Goal: Transaction & Acquisition: Purchase product/service

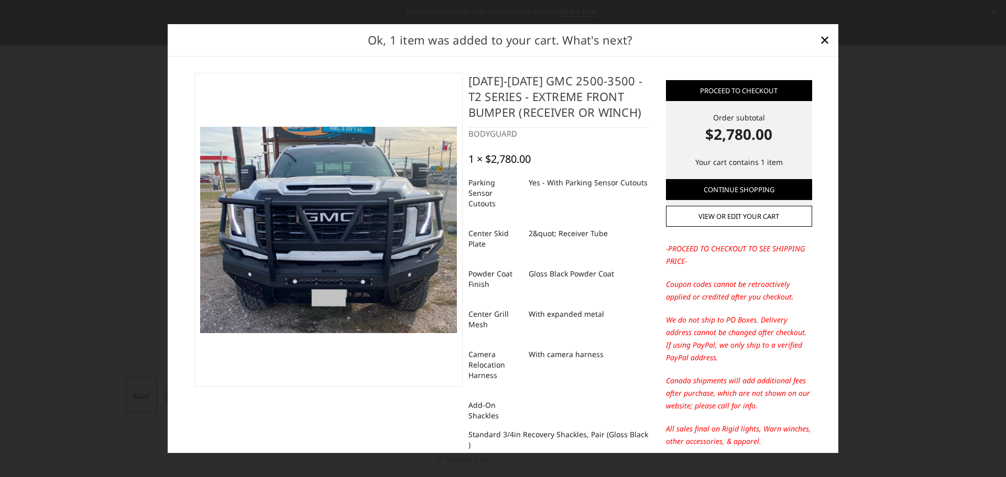
select select "3742"
select select "3740"
select select "3738"
select select "3734"
select select "3733"
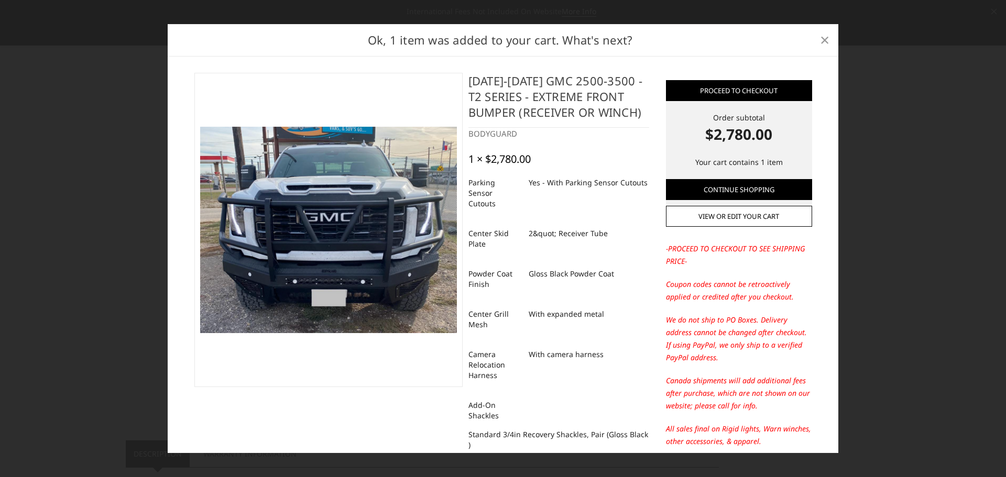
click at [823, 40] on span "×" at bounding box center [824, 39] width 9 height 23
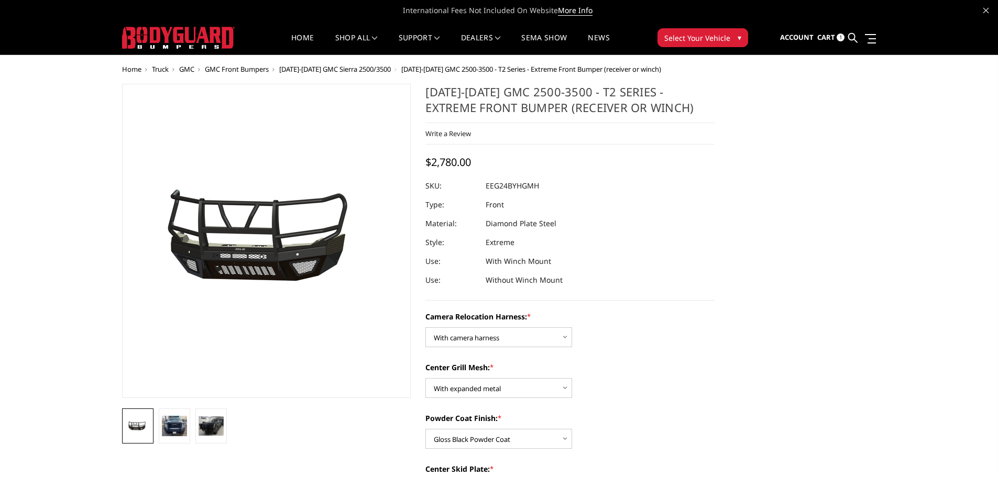
click at [185, 67] on span "GMC" at bounding box center [186, 68] width 15 height 9
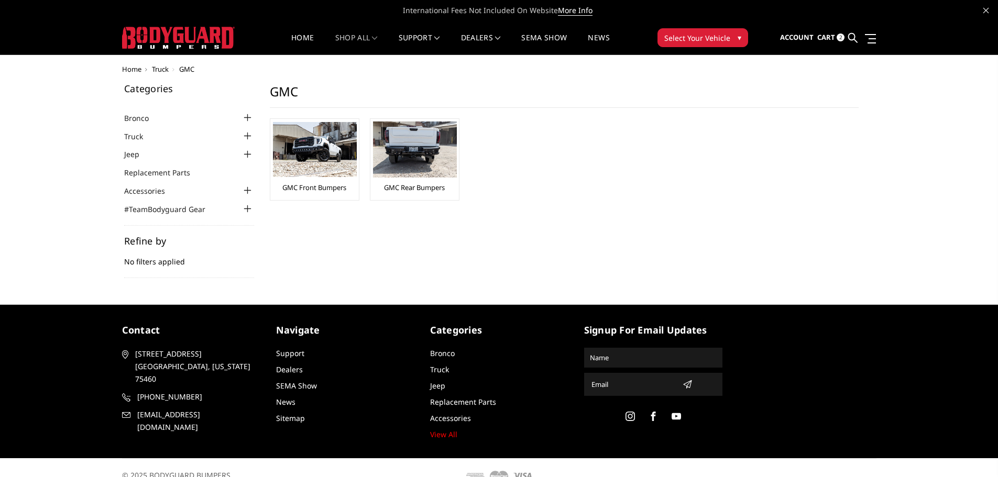
click at [247, 137] on div at bounding box center [247, 136] width 13 height 13
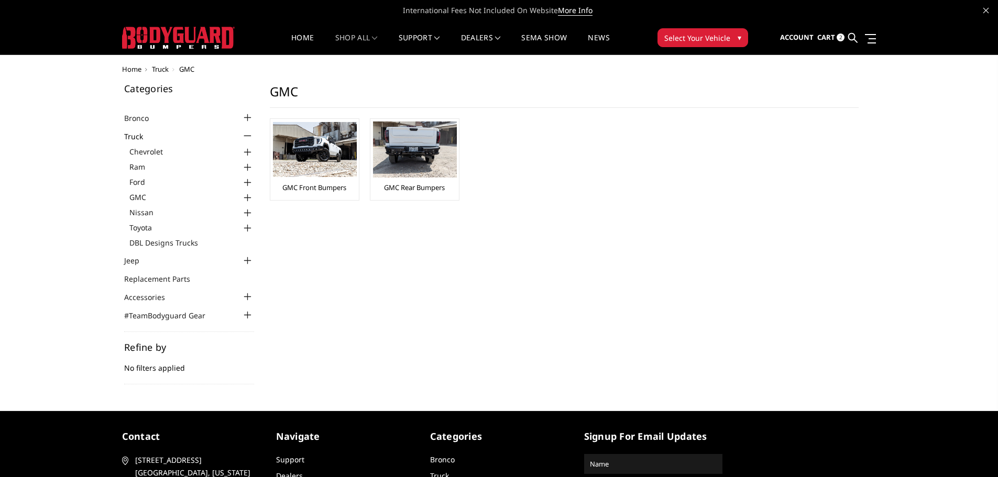
click at [247, 199] on div at bounding box center [247, 198] width 13 height 13
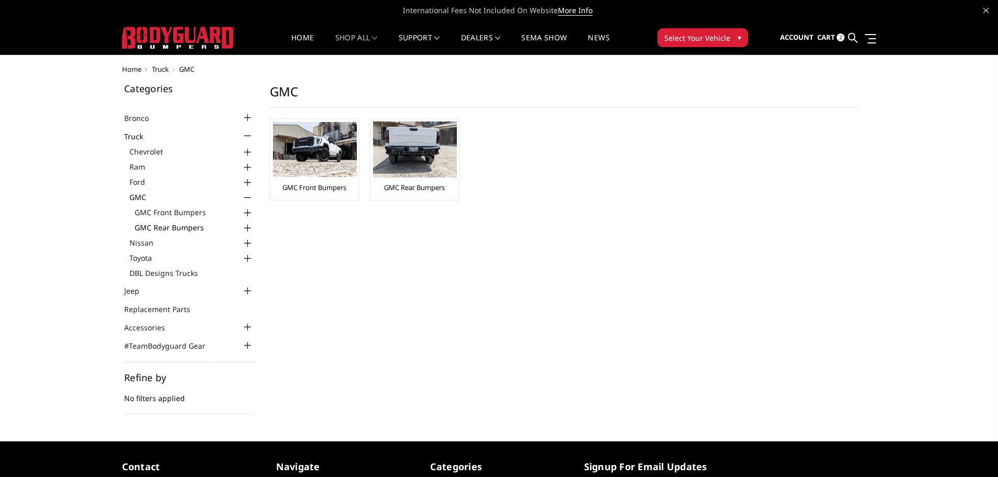
click at [201, 228] on link "GMC Rear Bumpers" at bounding box center [194, 227] width 119 height 11
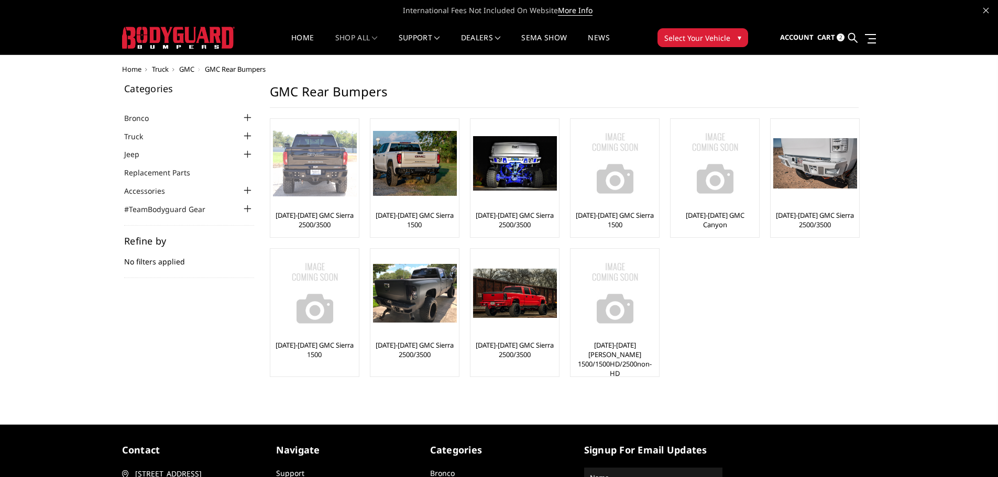
click at [312, 169] on img at bounding box center [315, 163] width 84 height 66
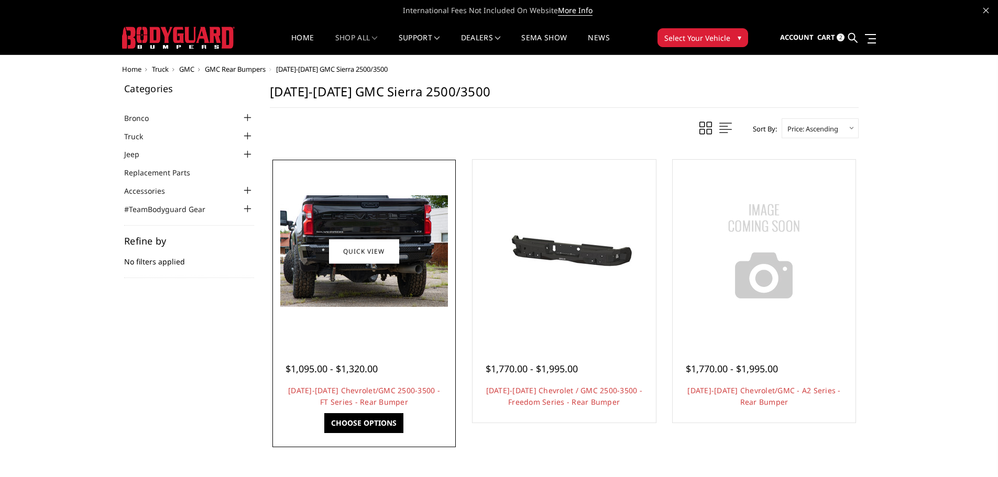
click at [343, 241] on link "Quick view" at bounding box center [364, 251] width 70 height 25
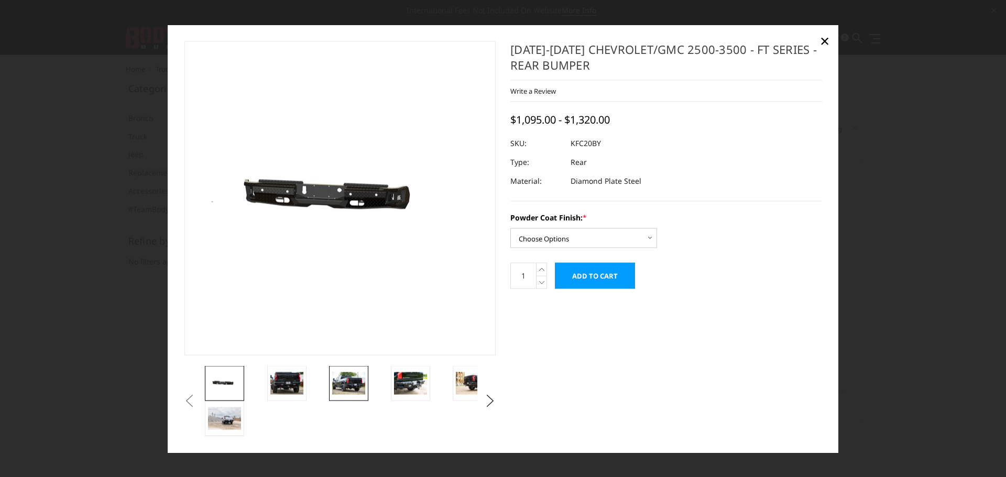
click at [344, 380] on img at bounding box center [348, 383] width 33 height 22
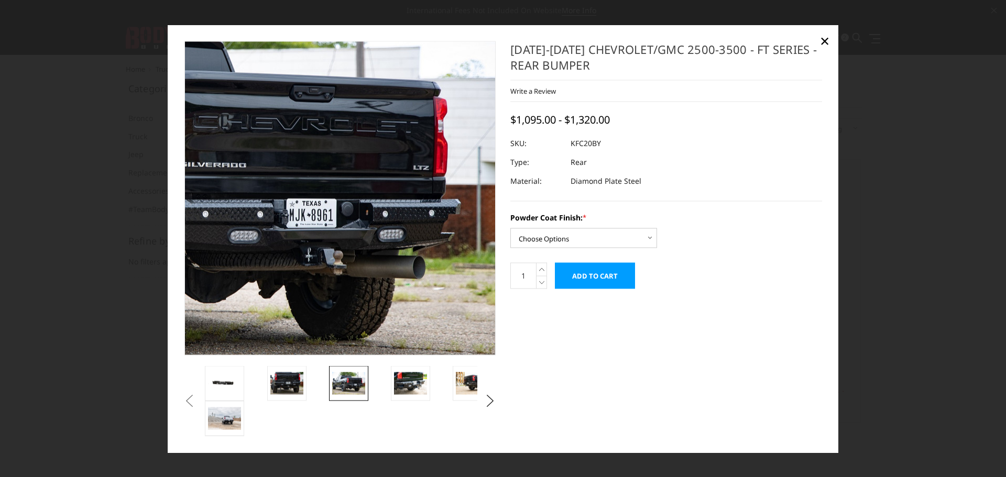
click at [486, 226] on img at bounding box center [172, 186] width 670 height 447
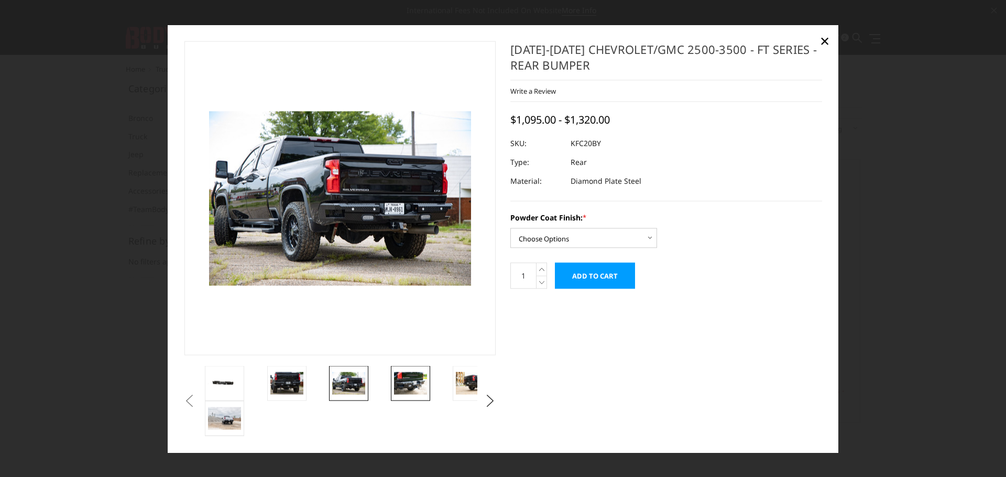
click at [404, 388] on img at bounding box center [410, 383] width 33 height 22
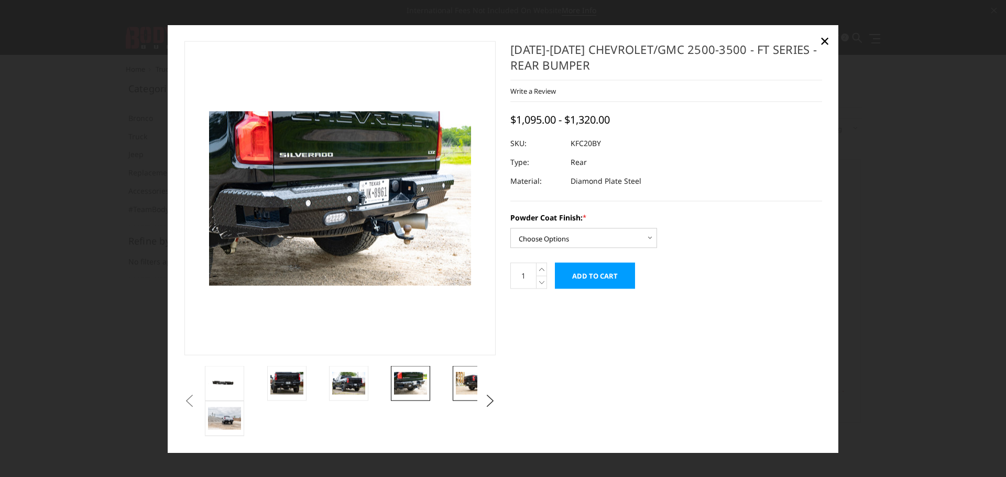
click at [467, 379] on img at bounding box center [472, 383] width 33 height 22
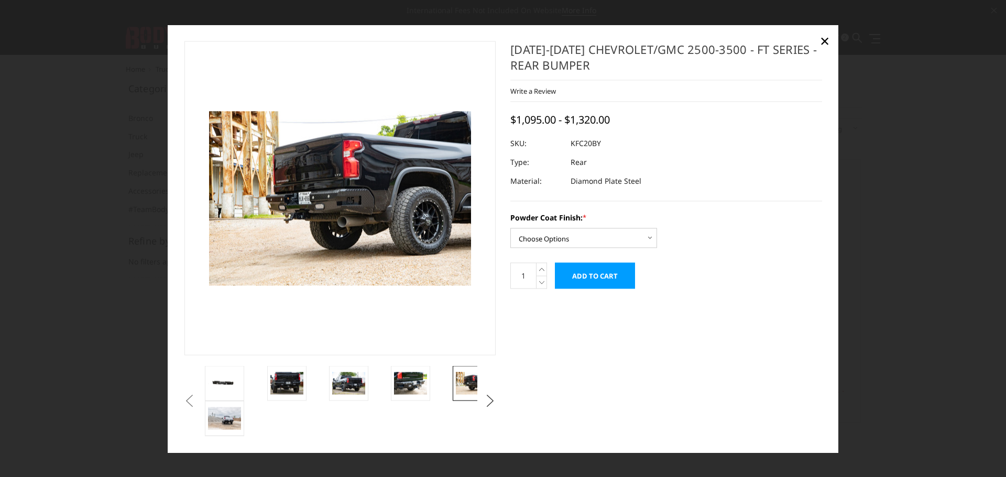
click at [488, 403] on button "Next" at bounding box center [490, 401] width 16 height 16
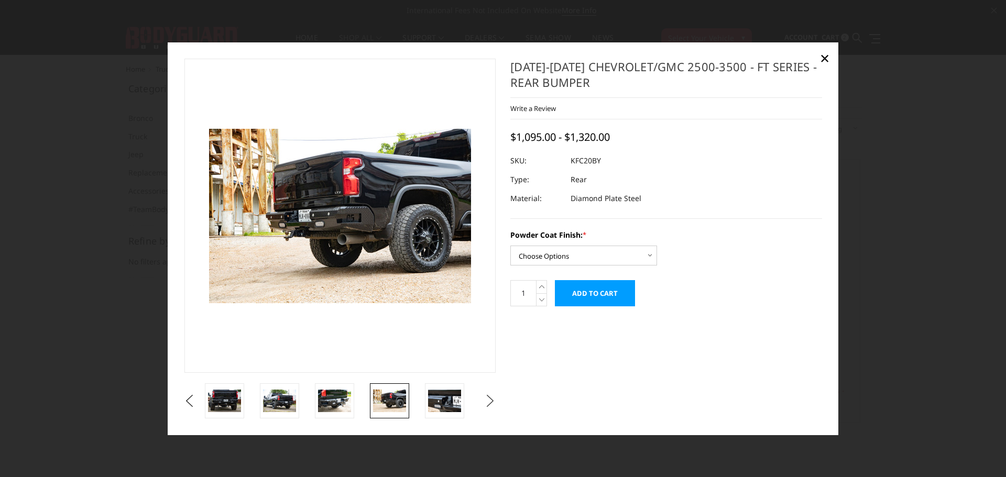
click at [488, 403] on button "Next" at bounding box center [490, 401] width 16 height 16
click at [390, 395] on img at bounding box center [391, 401] width 33 height 22
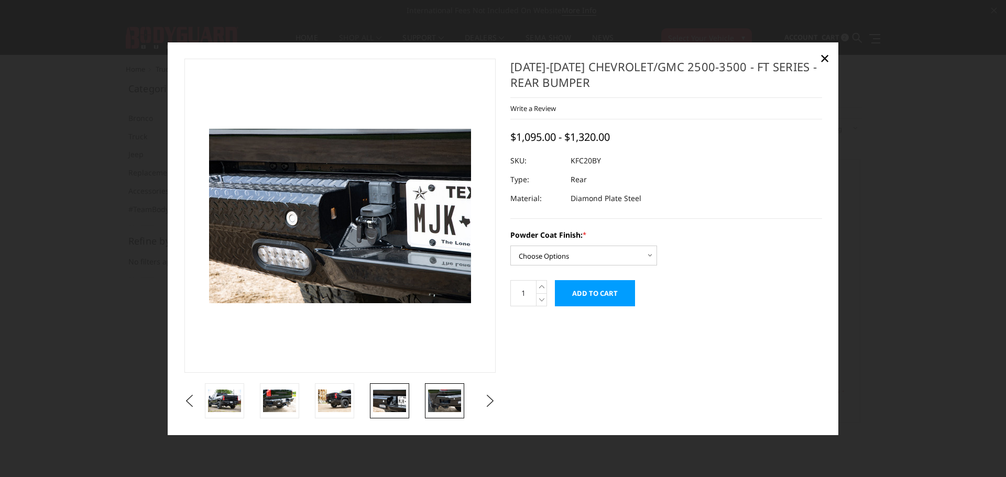
click at [442, 401] on img at bounding box center [444, 401] width 33 height 22
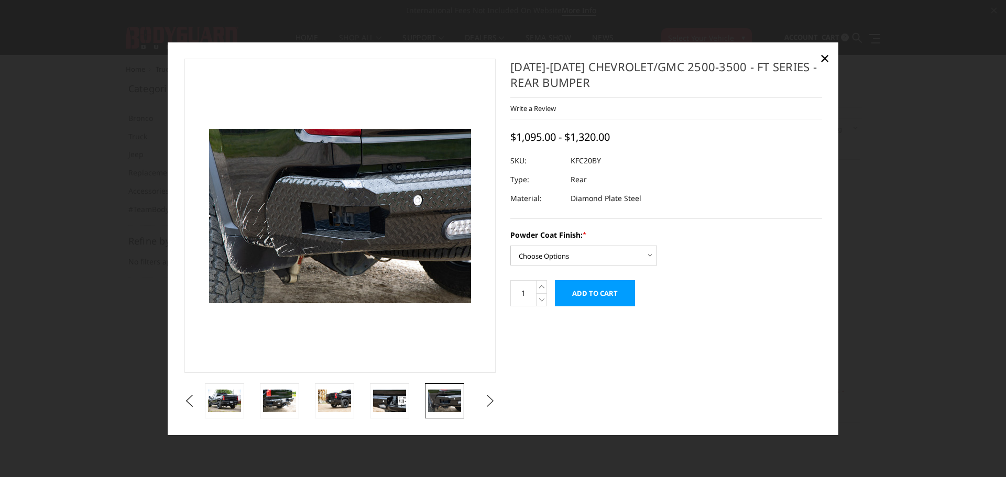
click at [492, 400] on button "Next" at bounding box center [490, 401] width 16 height 16
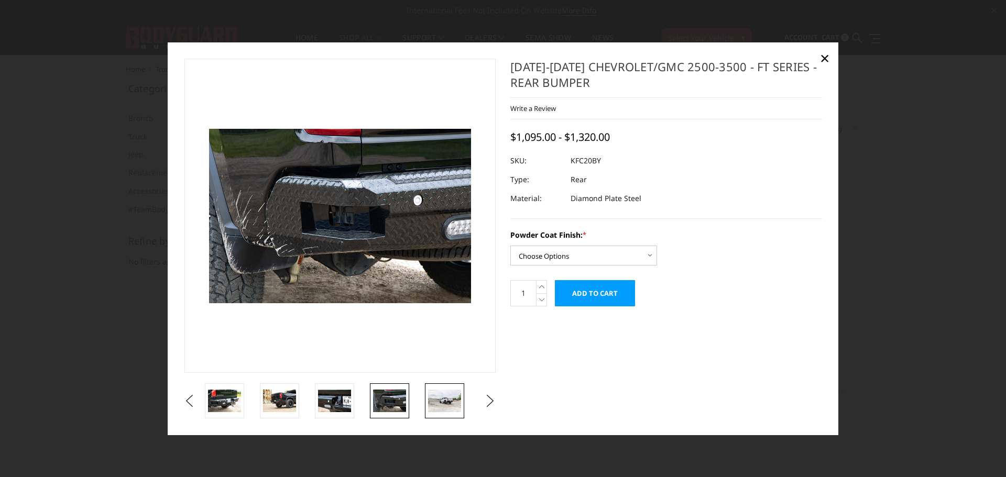
click at [447, 402] on img at bounding box center [444, 401] width 33 height 22
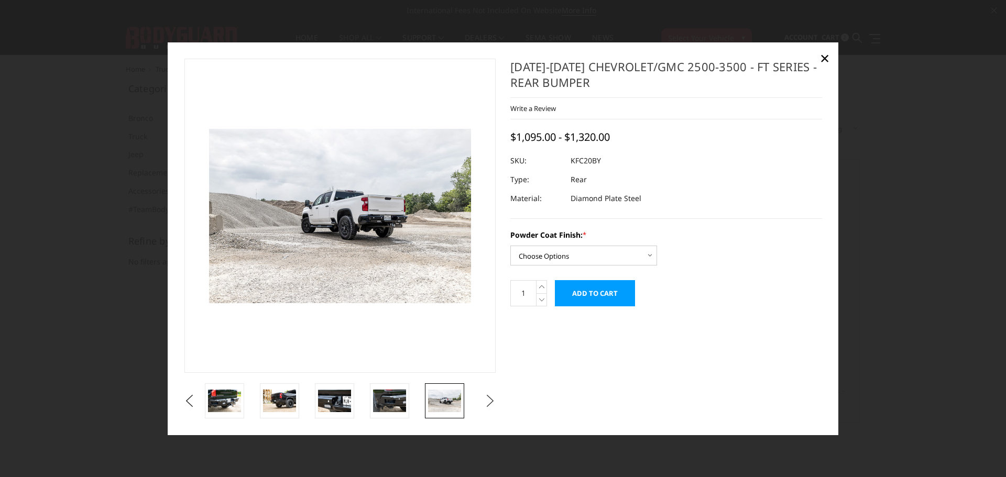
click at [491, 401] on button "Next" at bounding box center [490, 401] width 16 height 16
click at [436, 404] on img at bounding box center [444, 401] width 33 height 22
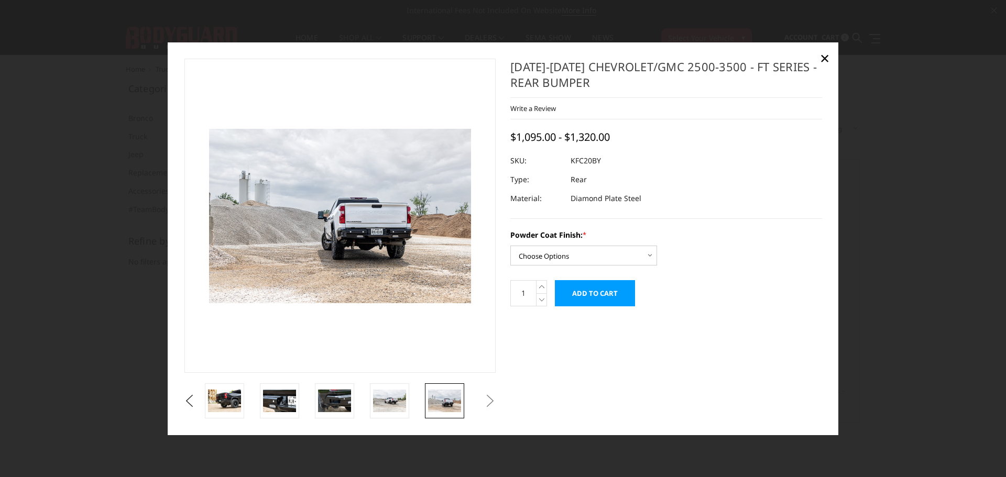
click at [486, 400] on button "Next" at bounding box center [490, 401] width 16 height 16
click at [189, 401] on button "Previous" at bounding box center [190, 401] width 16 height 16
click at [188, 401] on button "Previous" at bounding box center [190, 401] width 16 height 16
click at [188, 402] on button "Previous" at bounding box center [190, 401] width 16 height 16
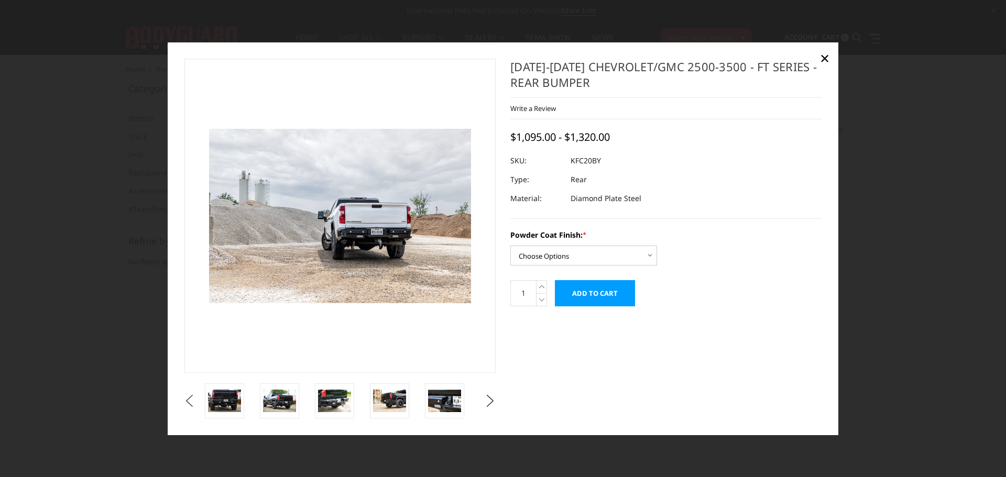
click at [188, 402] on button "Previous" at bounding box center [190, 401] width 16 height 16
click at [189, 403] on button "Previous" at bounding box center [190, 401] width 16 height 16
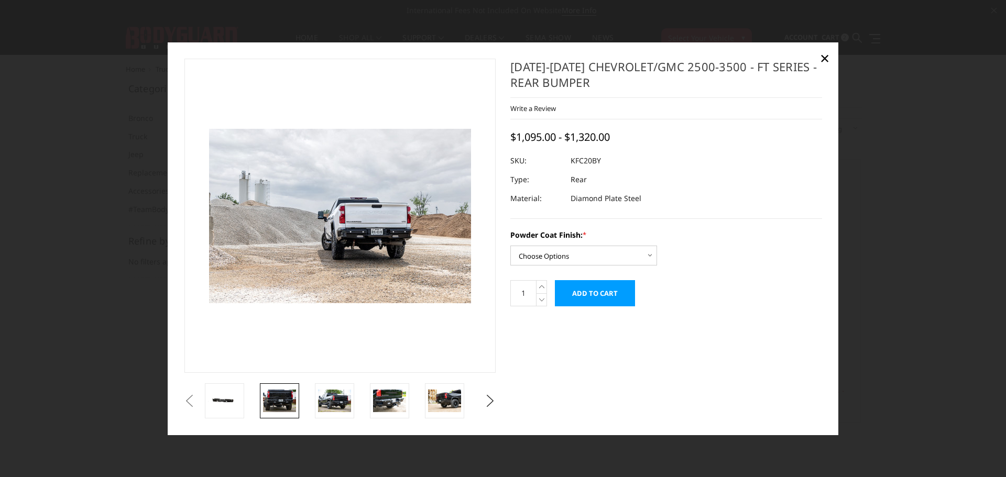
click at [273, 397] on img at bounding box center [279, 401] width 33 height 22
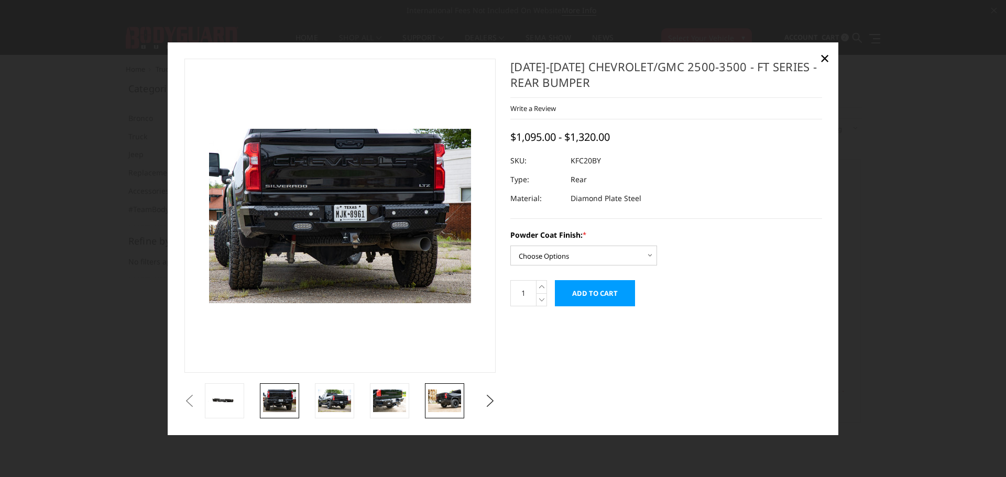
click at [442, 399] on img at bounding box center [444, 401] width 33 height 22
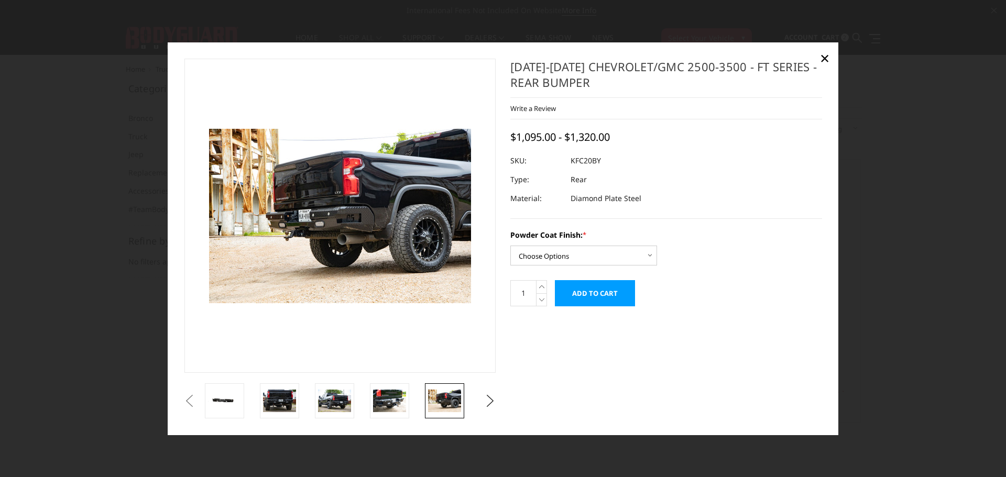
click at [453, 401] on img at bounding box center [444, 401] width 33 height 22
click at [568, 264] on select "Choose Options Bare Metal Gloss Black Powder Coat Textured Black Powder Coat" at bounding box center [583, 256] width 147 height 20
click at [510, 246] on select "Choose Options Bare Metal Gloss Black Powder Coat Textured Black Powder Coat" at bounding box center [583, 256] width 147 height 20
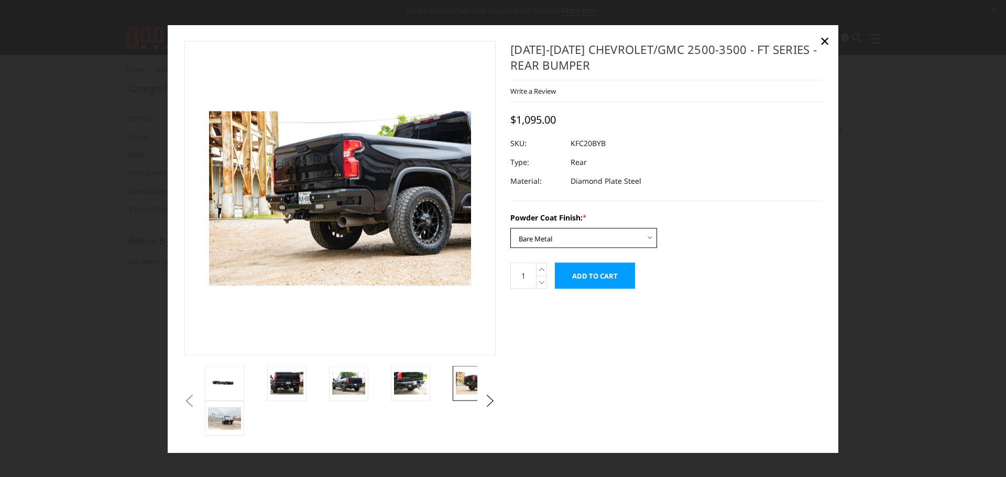
click at [561, 240] on select "Choose Options Bare Metal Gloss Black Powder Coat Textured Black Powder Coat" at bounding box center [583, 238] width 147 height 20
select select "3418"
click at [510, 228] on select "Choose Options Bare Metal Gloss Black Powder Coat Textured Black Powder Coat" at bounding box center [583, 238] width 147 height 20
click at [580, 278] on input "Add to Cart" at bounding box center [595, 275] width 80 height 26
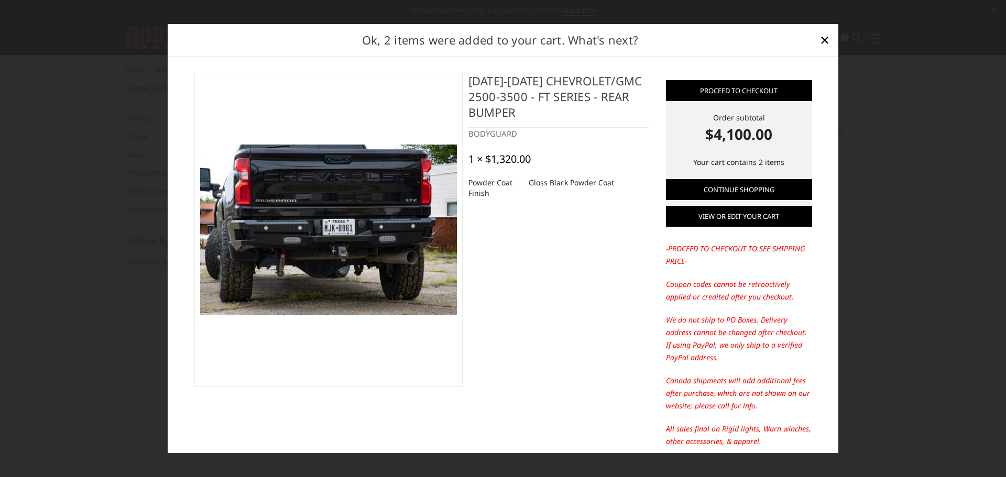
click at [765, 217] on link "View or edit your cart" at bounding box center [739, 216] width 146 height 21
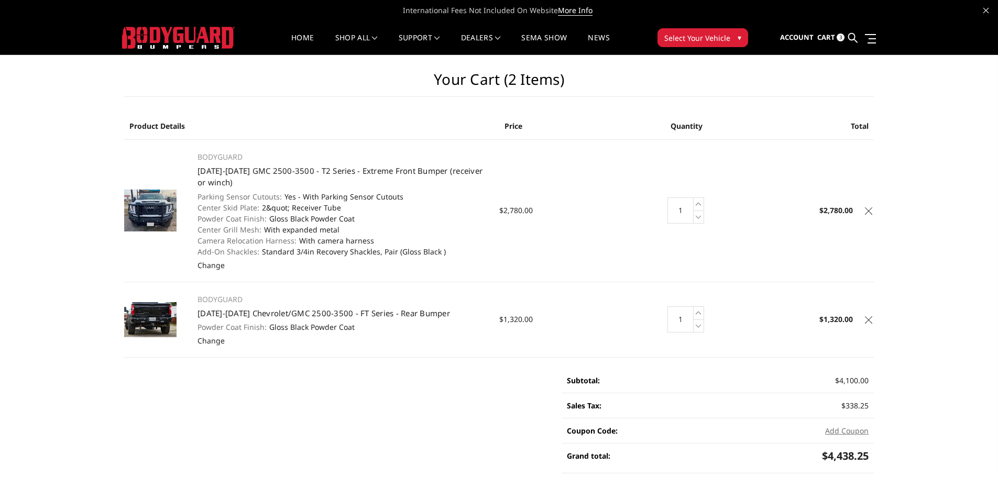
click at [871, 212] on icon at bounding box center [868, 210] width 7 height 7
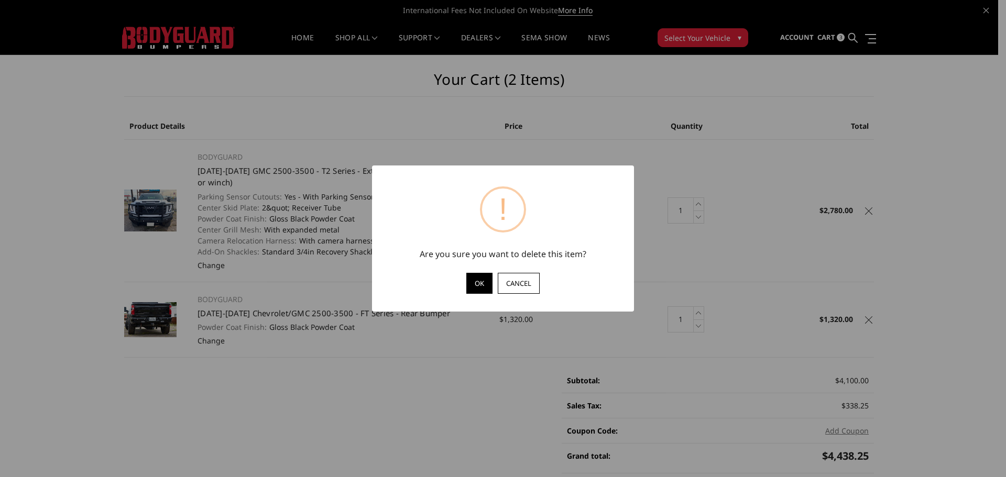
click at [480, 287] on button "OK" at bounding box center [479, 283] width 26 height 21
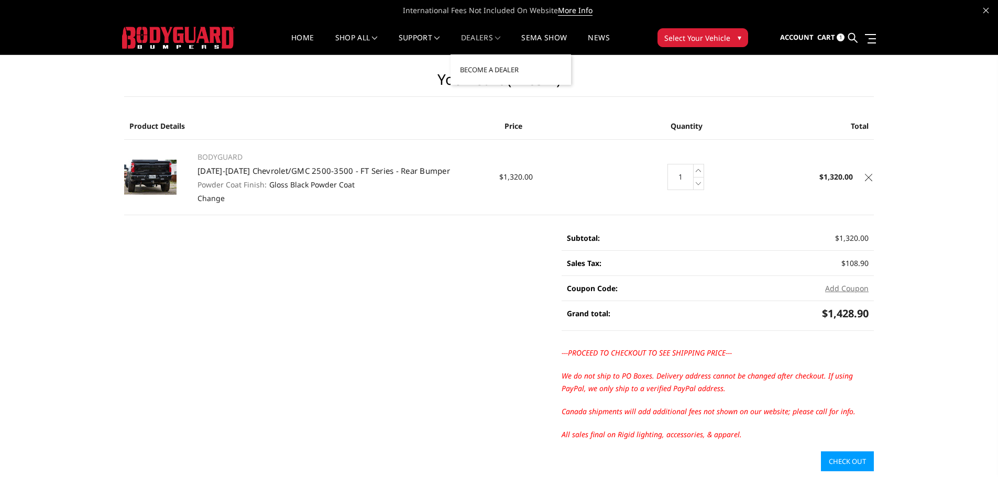
click at [476, 42] on link "Dealers" at bounding box center [481, 44] width 40 height 20
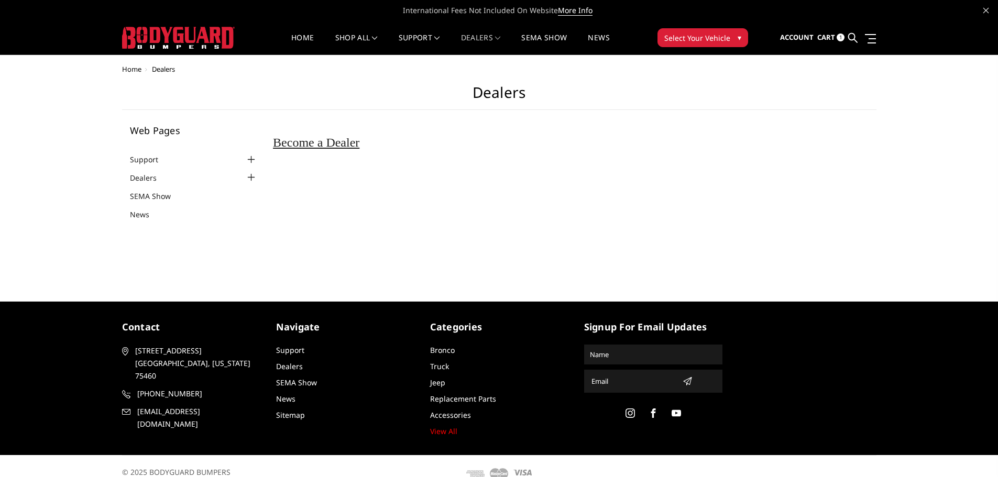
click at [250, 177] on div at bounding box center [251, 177] width 13 height 13
